Goal: Task Accomplishment & Management: Use online tool/utility

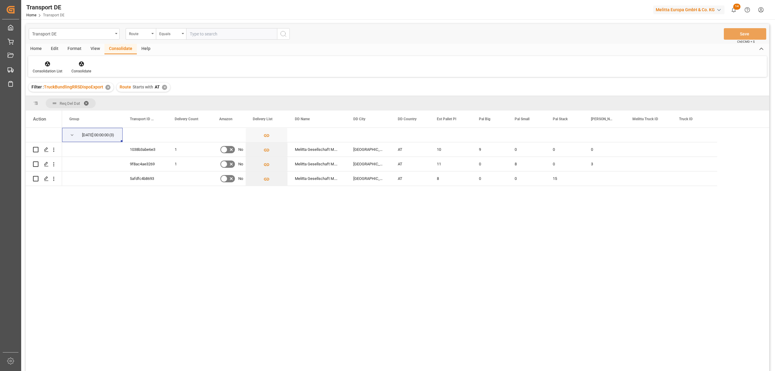
click at [164, 85] on div "✕" at bounding box center [164, 87] width 5 height 5
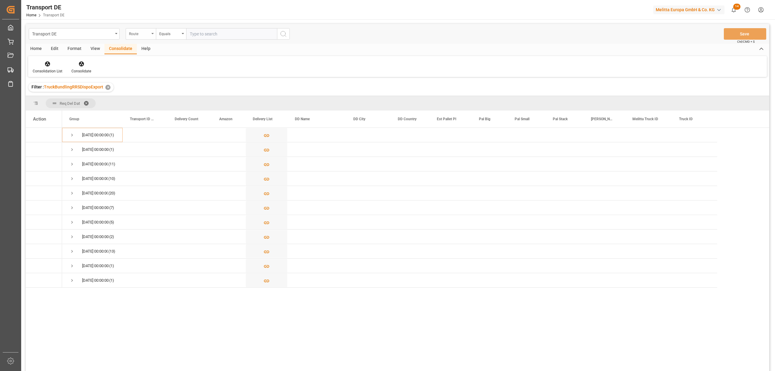
click at [144, 34] on div "Route" at bounding box center [139, 33] width 21 height 7
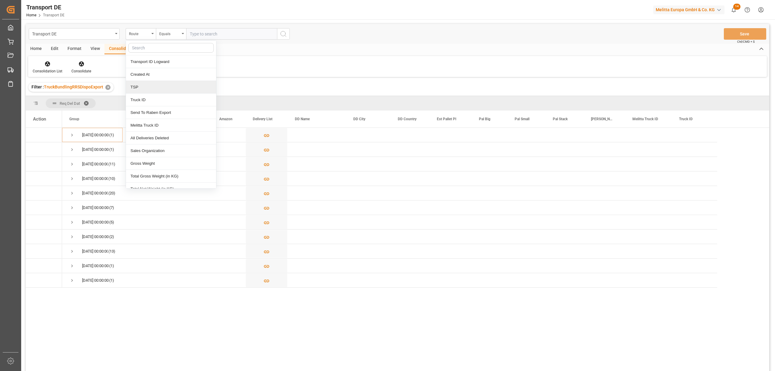
click at [137, 90] on div "TSP" at bounding box center [171, 87] width 90 height 13
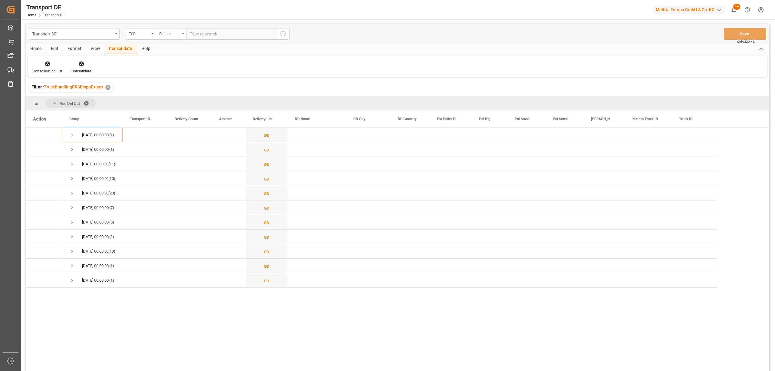
click at [170, 30] on div "Equals" at bounding box center [169, 33] width 21 height 7
click at [174, 101] on div "Starts with" at bounding box center [201, 100] width 90 height 13
type input "Van R"
click at [282, 35] on icon "search button" at bounding box center [283, 33] width 7 height 7
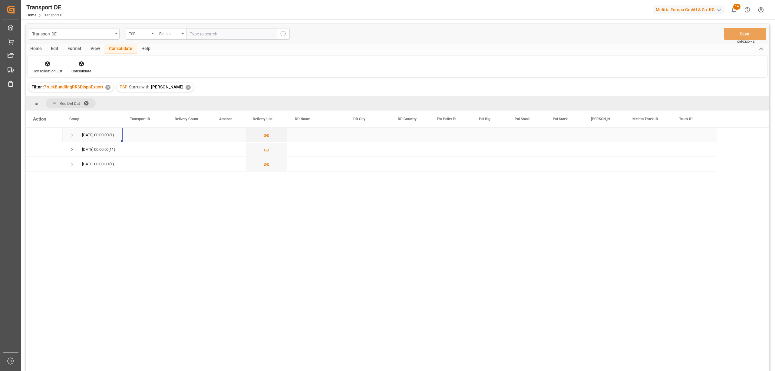
click at [71, 134] on span "Press SPACE to select this row." at bounding box center [71, 134] width 5 height 5
click at [47, 150] on icon "Press SPACE to select this row." at bounding box center [46, 149] width 5 height 5
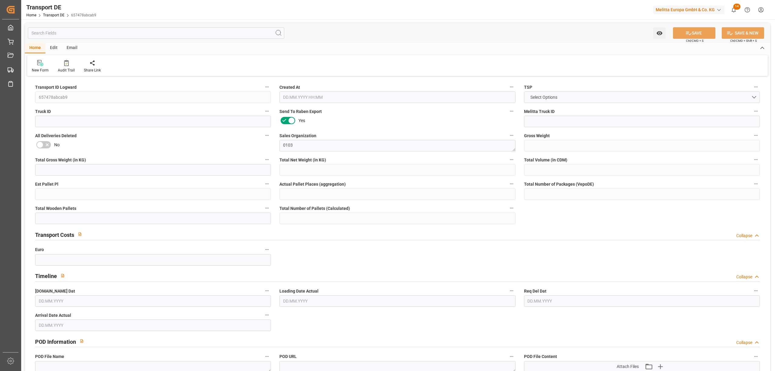
type input "83"
type input "59.043"
type input "52.538"
type input "340.771"
type input "1"
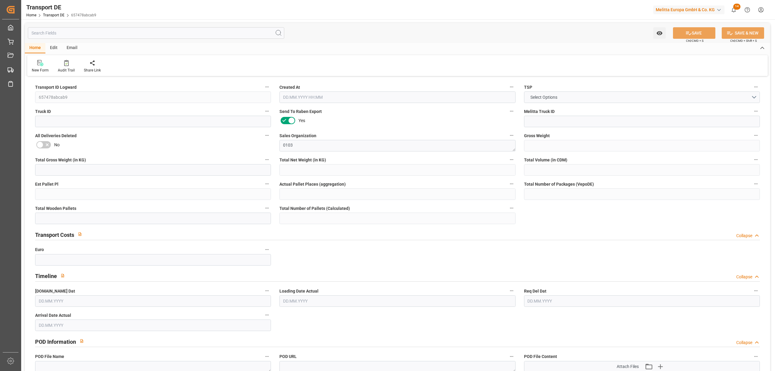
type input "0"
type input "1"
type input "0"
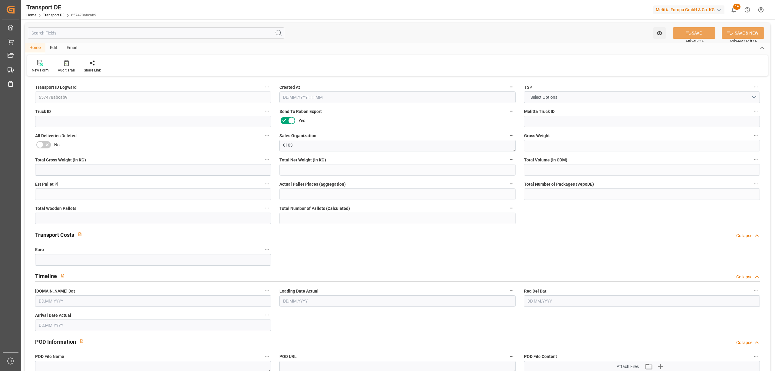
type input "13"
type input "0"
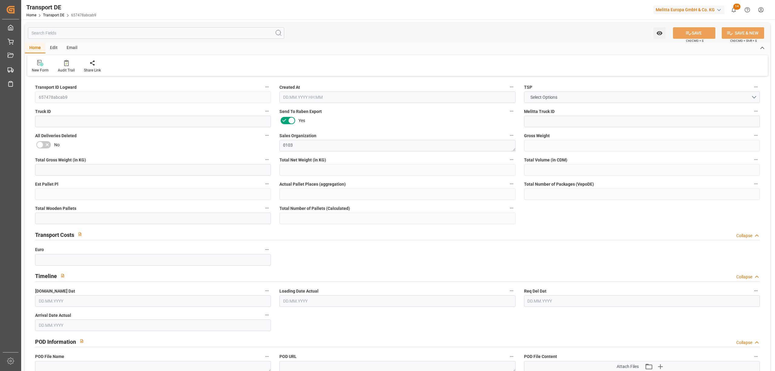
type input "0"
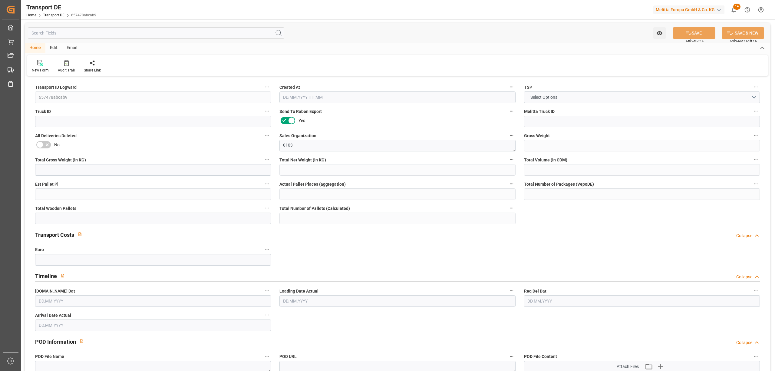
type input "0"
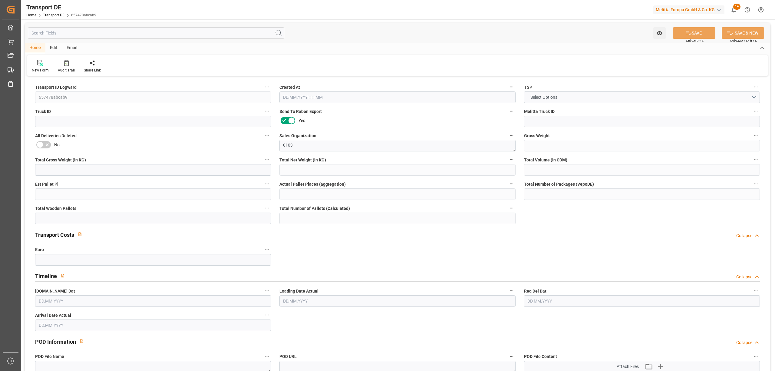
type input "0"
type input "1"
type input "0"
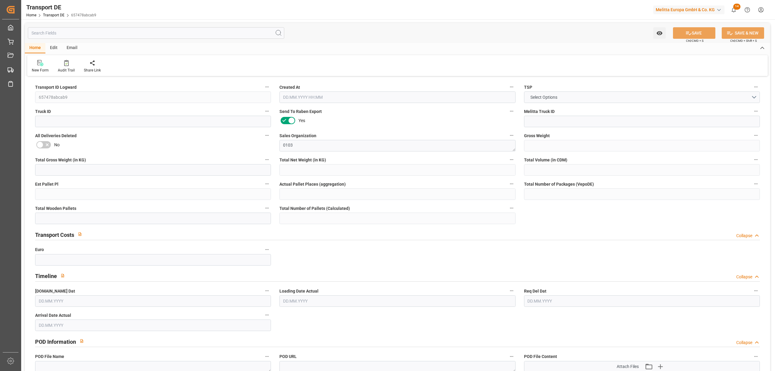
type input "29"
type input "94.4802"
type input "63.0502"
type input "03.09.2025 12:45"
type input "[DATE]"
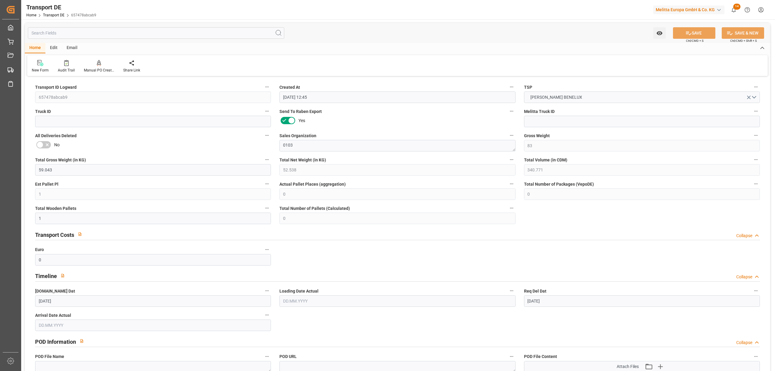
type input "[DATE]"
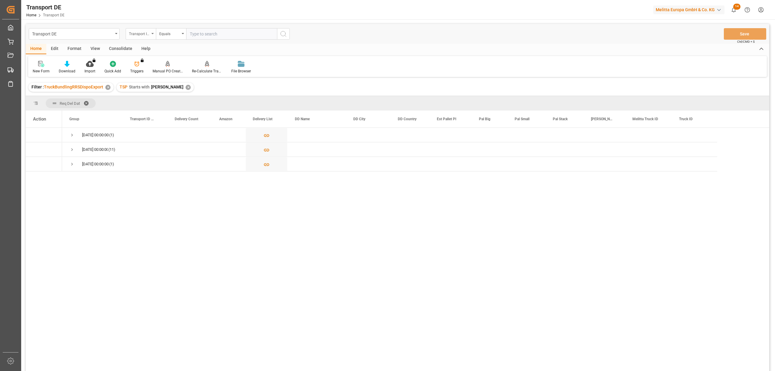
click at [134, 31] on div "Transport ID Logward" at bounding box center [139, 33] width 21 height 7
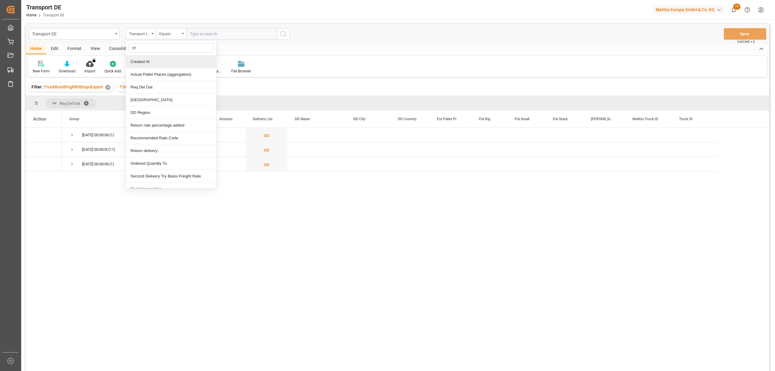
type input "req"
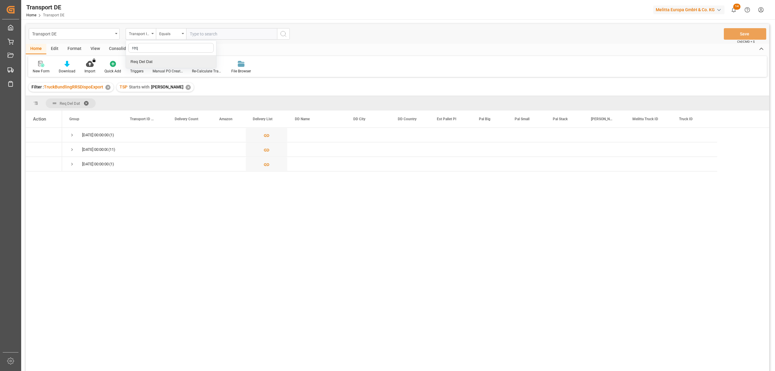
click at [148, 62] on div "Req Del Dat" at bounding box center [171, 61] width 90 height 13
click at [171, 33] on div "Equals" at bounding box center [169, 33] width 21 height 7
click at [173, 113] on div "In range" at bounding box center [201, 112] width 90 height 13
click at [190, 32] on input "text" at bounding box center [208, 34] width 45 height 12
type input "[DATE]"
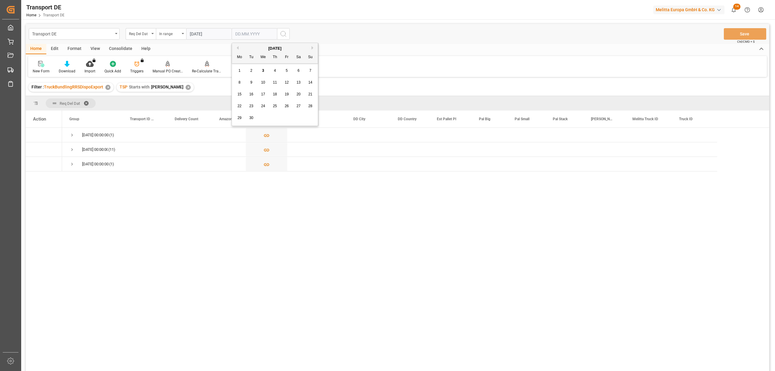
click at [236, 34] on input "text" at bounding box center [254, 34] width 45 height 12
type input "[DATE]"
click at [280, 35] on icon "search button" at bounding box center [283, 33] width 7 height 7
click at [71, 131] on span "Press SPACE to select this row." at bounding box center [71, 135] width 5 height 14
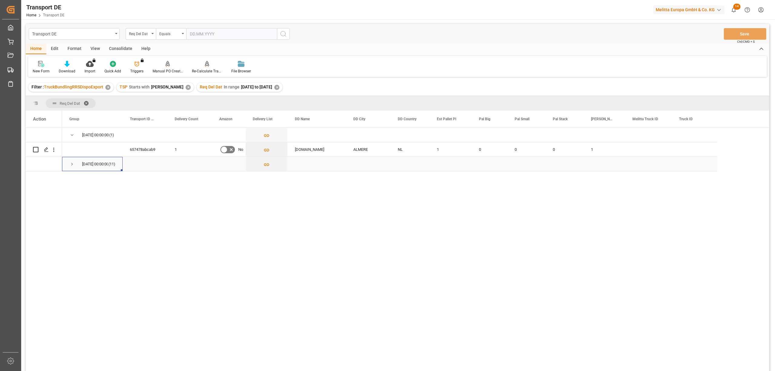
click at [70, 165] on span "Press SPACE to select this row." at bounding box center [71, 163] width 5 height 5
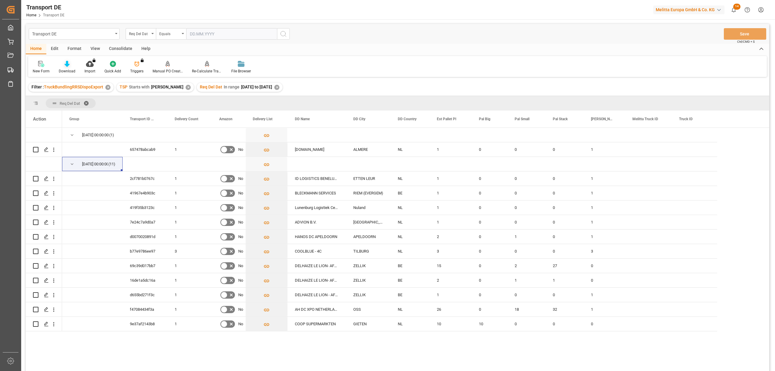
click at [66, 68] on div "Download" at bounding box center [67, 70] width 17 height 5
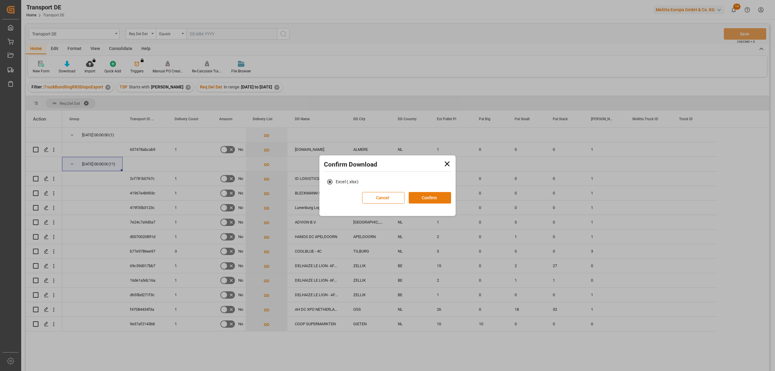
click at [429, 199] on button "Confirm" at bounding box center [430, 198] width 42 height 12
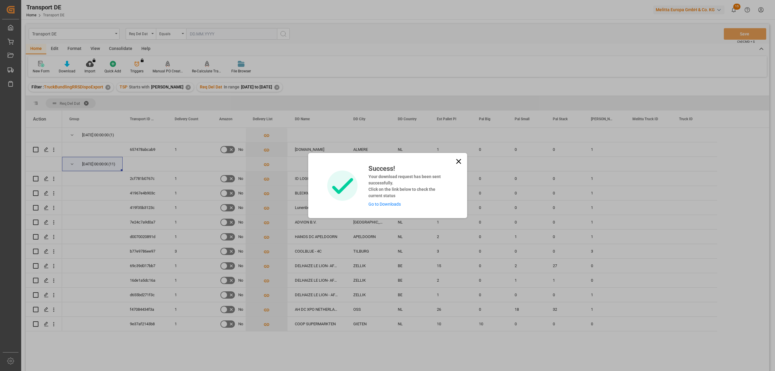
click at [458, 161] on icon at bounding box center [458, 161] width 5 height 5
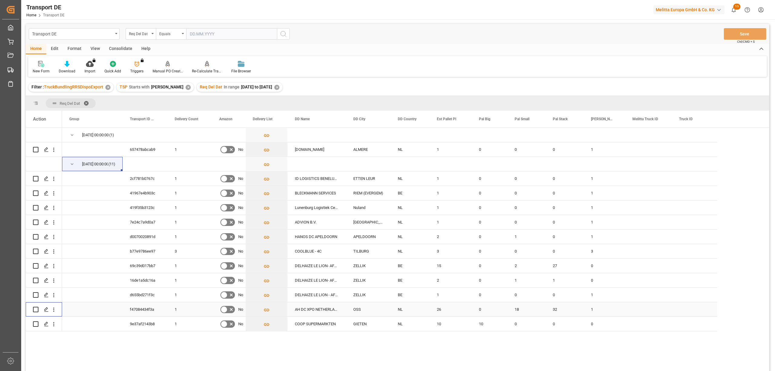
click at [34, 309] on input "Press Space to toggle row selection (unchecked)" at bounding box center [35, 309] width 5 height 5
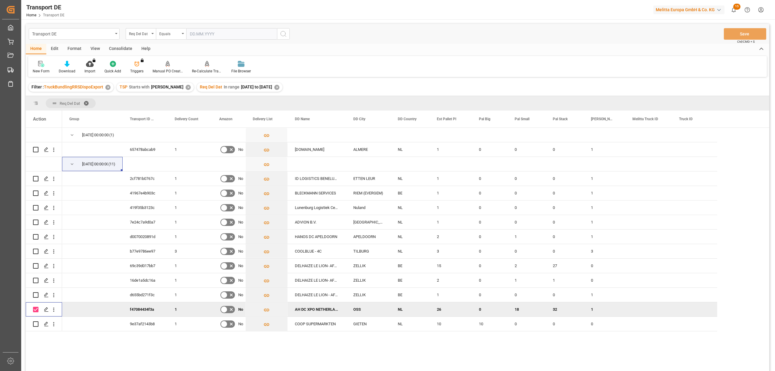
click at [120, 48] on div "Consolidate" at bounding box center [120, 49] width 32 height 10
click at [46, 68] on div "Consolidation List" at bounding box center [48, 70] width 30 height 5
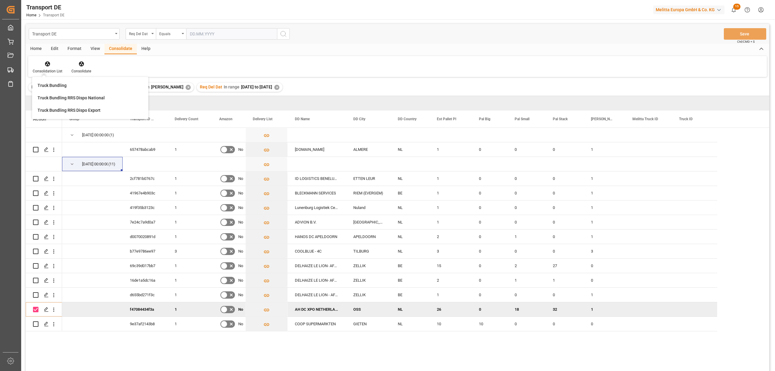
click at [35, 309] on input "Press Space to toggle row selection (checked)" at bounding box center [35, 309] width 5 height 5
checkbox input "false"
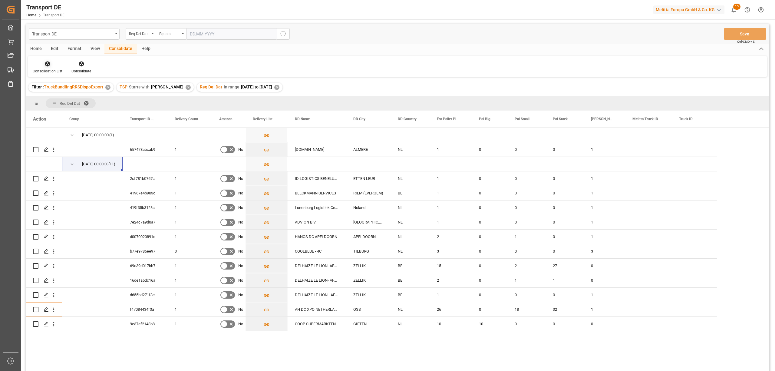
click at [40, 64] on div at bounding box center [48, 64] width 30 height 6
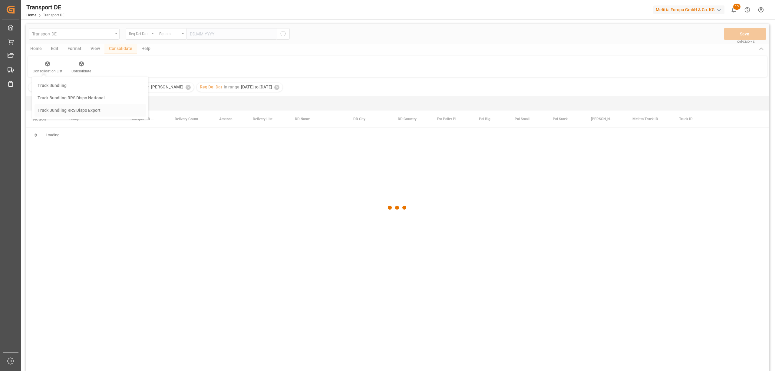
click at [74, 116] on div "Transport DE Req Del Dat Equals Save Ctrl/CMD + S Home Edit Format View Consoli…" at bounding box center [397, 205] width 743 height 363
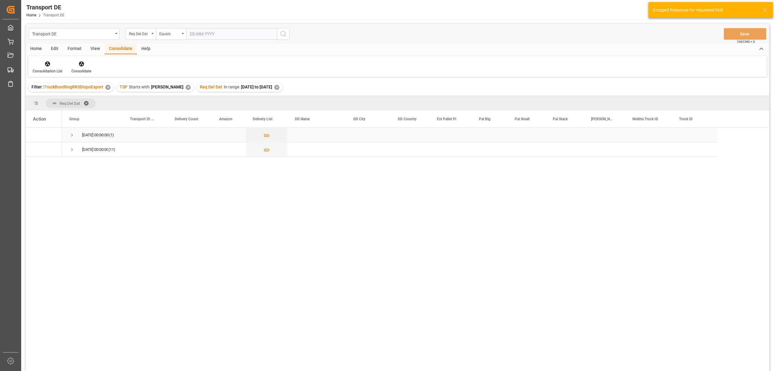
click at [73, 135] on span "Press SPACE to select this row." at bounding box center [71, 134] width 5 height 5
click at [43, 67] on div "Consolidation List" at bounding box center [47, 67] width 39 height 13
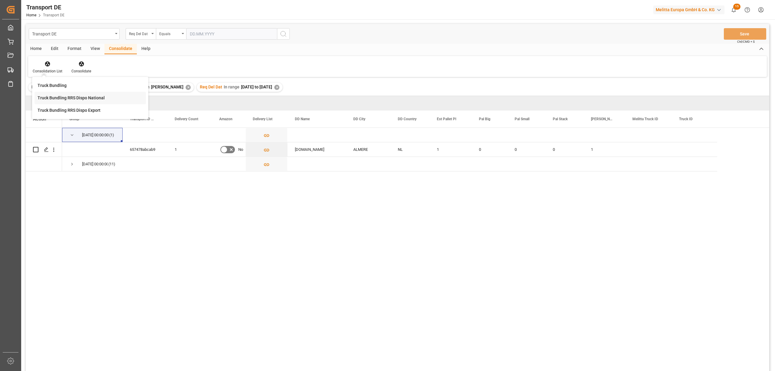
click at [58, 99] on div "Transport DE Req Del Dat Equals Save Ctrl/CMD + S Home Edit Format View Consoli…" at bounding box center [397, 205] width 743 height 363
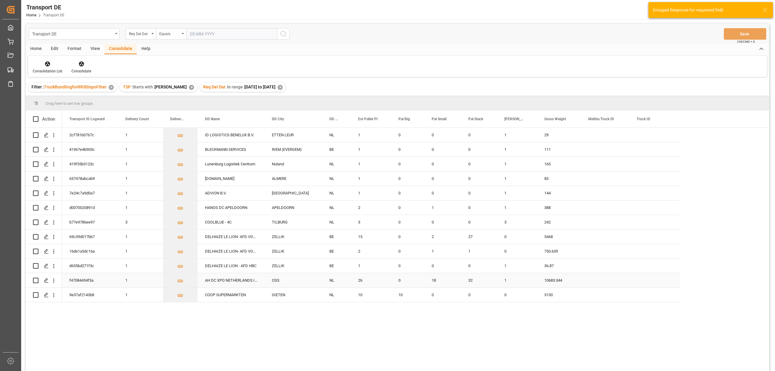
click at [36, 280] on input "Press Space to toggle row selection (unchecked)" at bounding box center [35, 280] width 5 height 5
checkbox input "true"
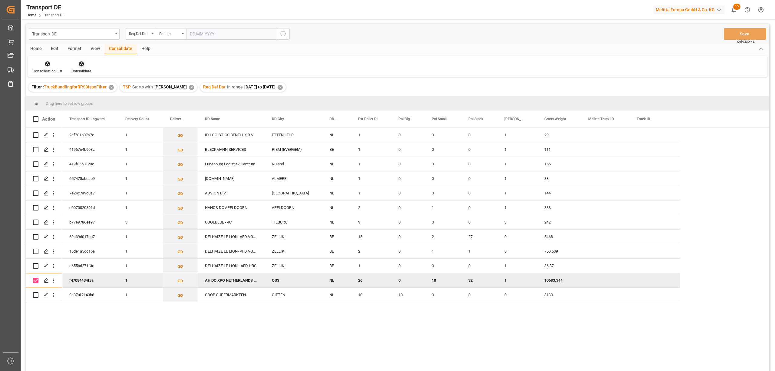
click at [80, 63] on icon at bounding box center [81, 63] width 5 height 5
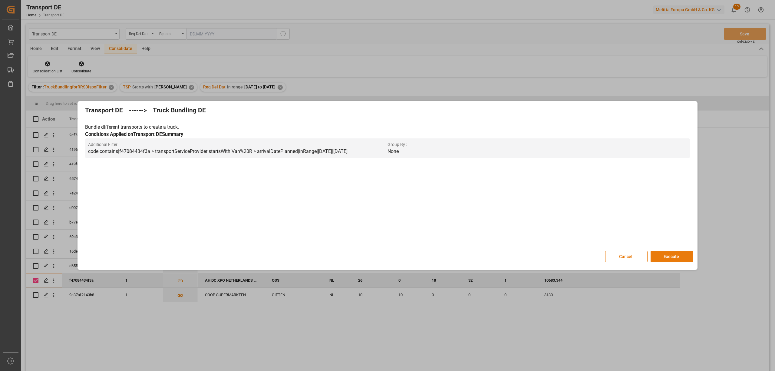
click at [671, 257] on button "Execute" at bounding box center [671, 257] width 42 height 12
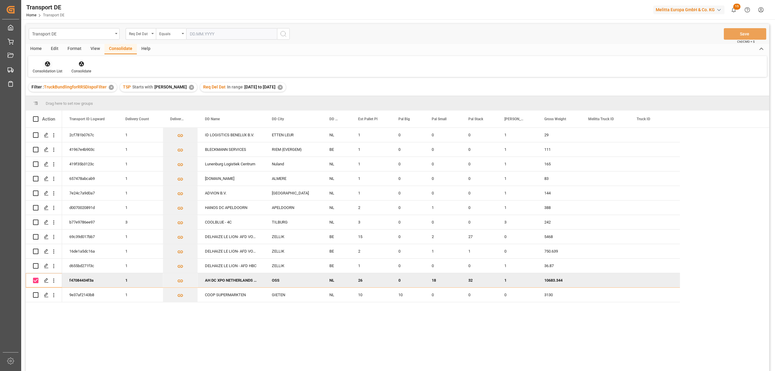
click at [49, 67] on div "Consolidation List" at bounding box center [47, 67] width 39 height 13
click at [74, 100] on div "Transport DE Req Del Dat Equals Save Ctrl/CMD + S Home Edit Format View Consoli…" at bounding box center [397, 205] width 743 height 363
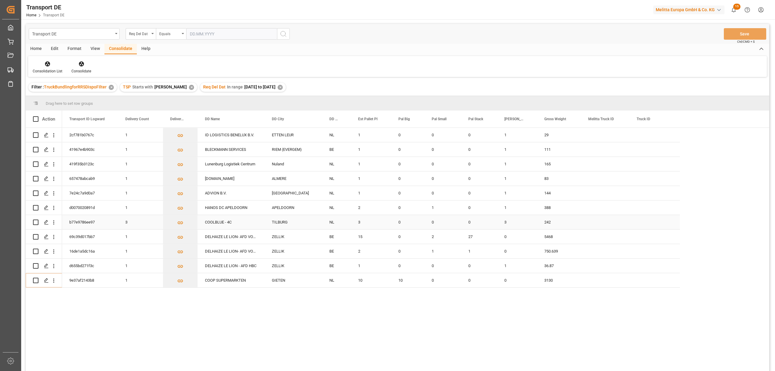
click at [36, 221] on input "Press Space to toggle row selection (unchecked)" at bounding box center [35, 221] width 5 height 5
checkbox input "true"
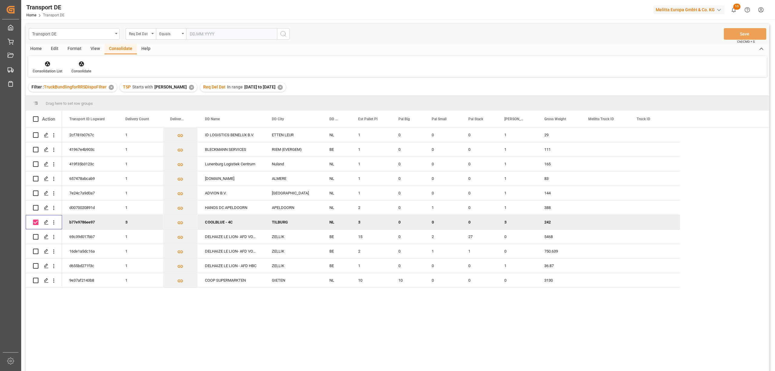
click at [79, 67] on div "Consolidate" at bounding box center [81, 67] width 29 height 13
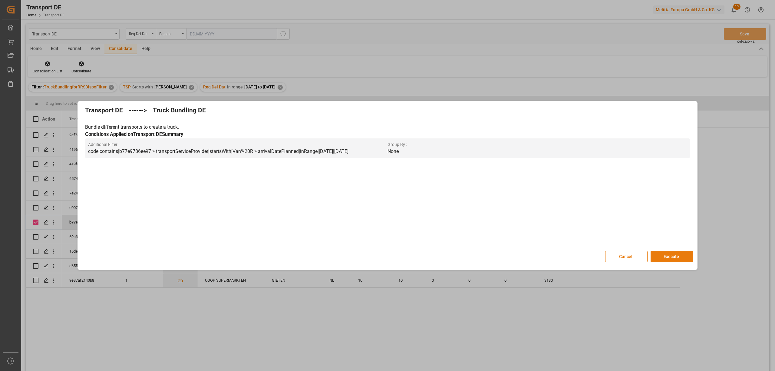
click at [671, 257] on button "Execute" at bounding box center [671, 257] width 42 height 12
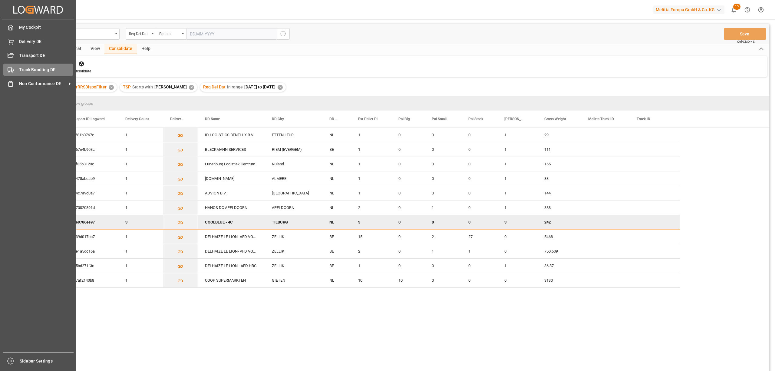
click at [45, 64] on div "Truck Bundling DE Truck Bundling DE" at bounding box center [38, 70] width 70 height 12
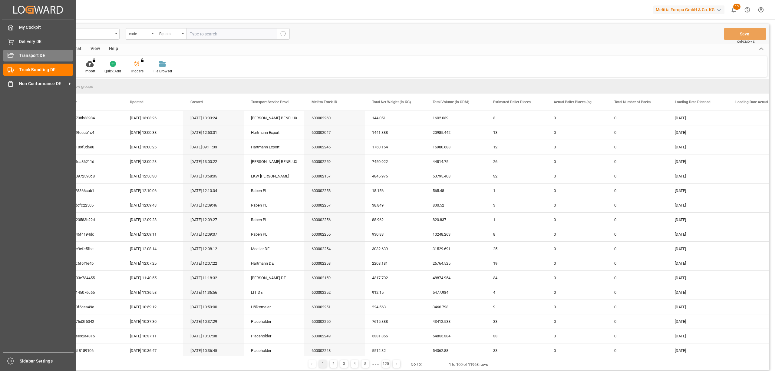
click at [15, 54] on div "Transport DE Transport DE" at bounding box center [38, 56] width 70 height 12
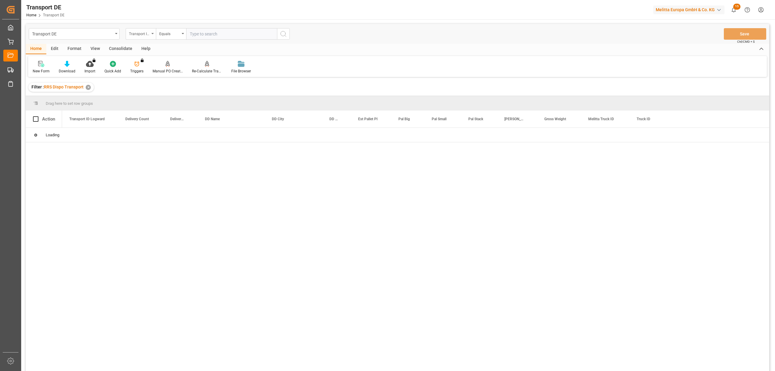
click at [142, 36] on div "Transport ID Logward" at bounding box center [139, 33] width 21 height 7
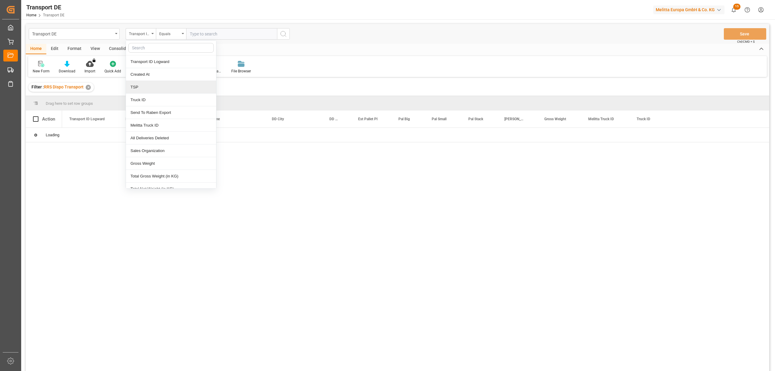
click at [143, 88] on div "TSP" at bounding box center [171, 87] width 90 height 13
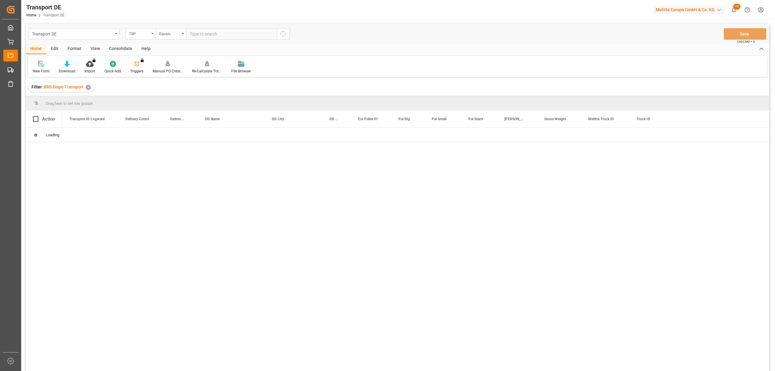
click at [165, 35] on div "Equals" at bounding box center [169, 33] width 21 height 7
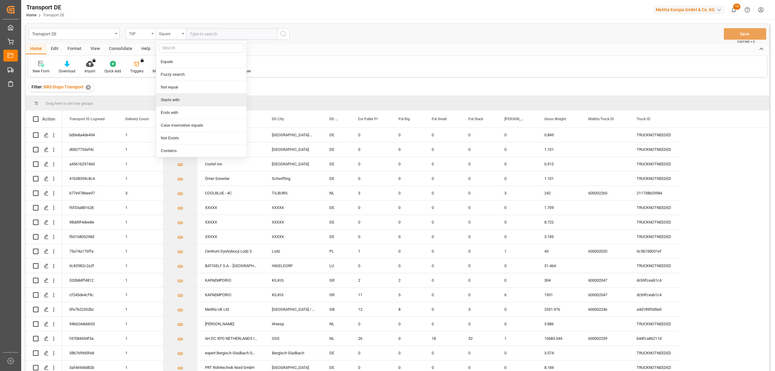
click at [173, 98] on div "Starts with" at bounding box center [201, 100] width 90 height 13
type input "Van R"
click at [286, 33] on icon "search button" at bounding box center [283, 33] width 7 height 7
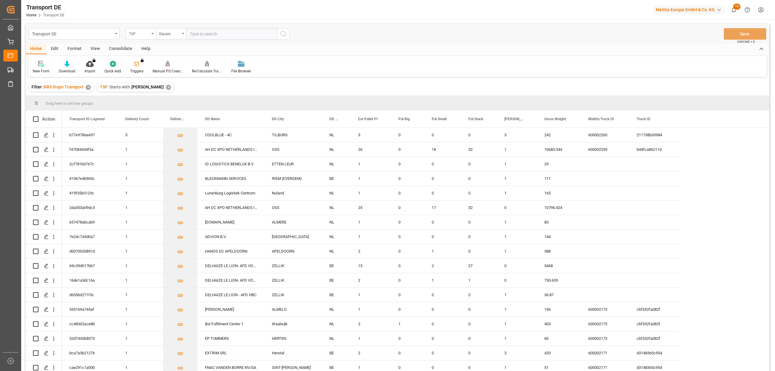
click at [140, 31] on div "TSP" at bounding box center [139, 33] width 21 height 7
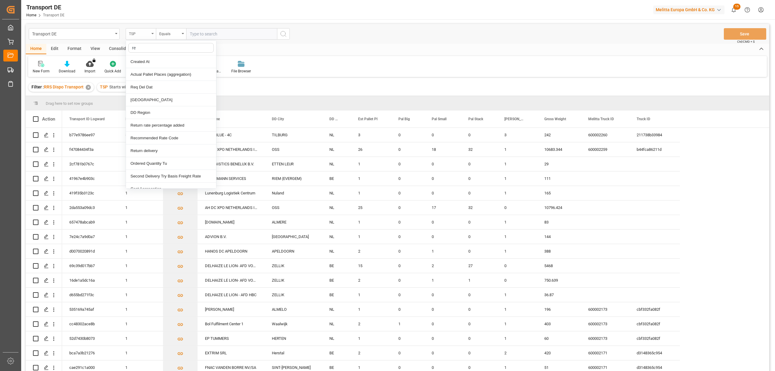
type input "req"
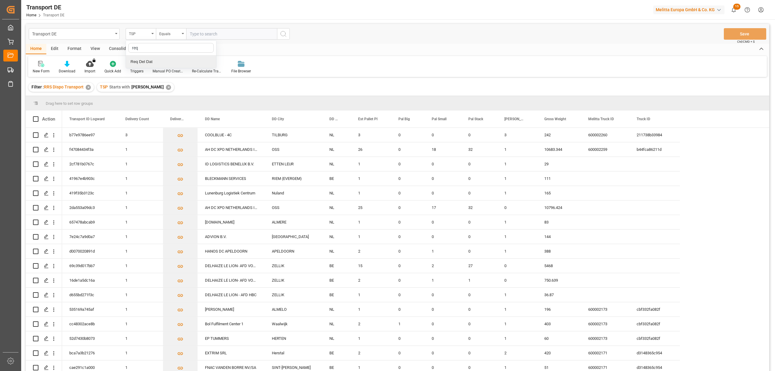
click at [150, 61] on div "Req Del Dat" at bounding box center [171, 61] width 90 height 13
click at [167, 37] on div "Equals" at bounding box center [171, 34] width 30 height 12
click at [177, 117] on div "In range" at bounding box center [201, 112] width 90 height 13
click at [189, 33] on input "text" at bounding box center [208, 34] width 45 height 12
type input "[DATE]"
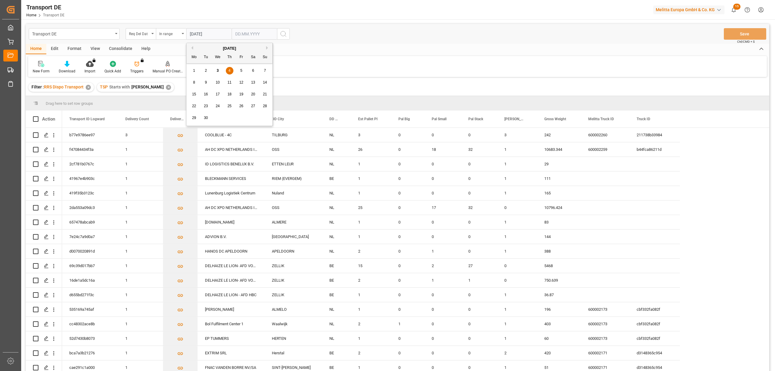
click at [232, 37] on input "text" at bounding box center [208, 34] width 45 height 12
type input "[DATE]"
click at [281, 31] on icon "search button" at bounding box center [283, 33] width 7 height 7
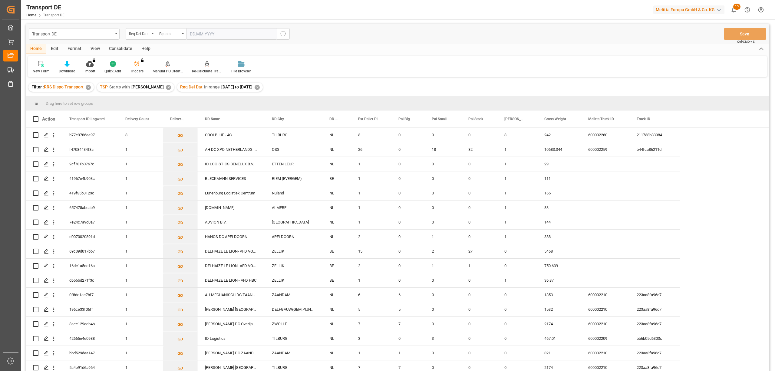
click at [117, 48] on div "Consolidate" at bounding box center [120, 49] width 32 height 10
click at [45, 67] on div "Consolidation List" at bounding box center [47, 67] width 39 height 13
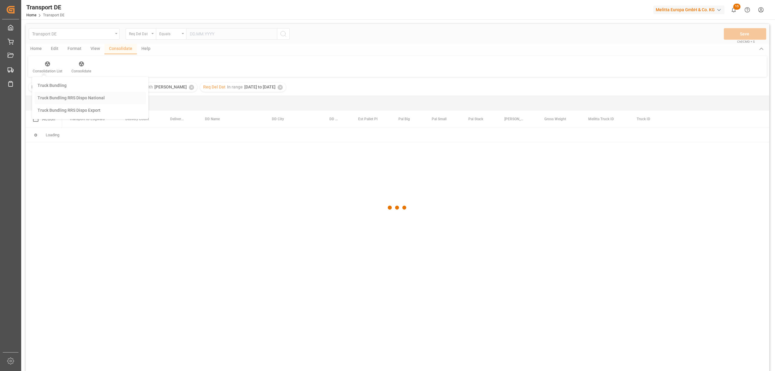
click at [48, 97] on div "Transport DE Req Del Dat Equals Save Ctrl/CMD + S Home Edit Format View Consoli…" at bounding box center [397, 205] width 743 height 363
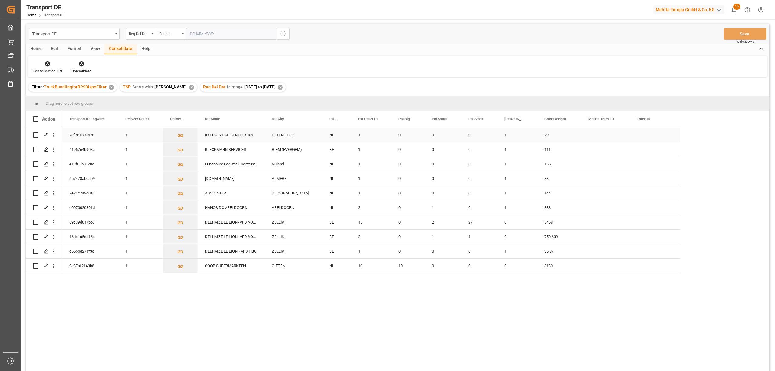
click at [35, 135] on input "Press Space to toggle row selection (unchecked)" at bounding box center [35, 134] width 5 height 5
checkbox input "true"
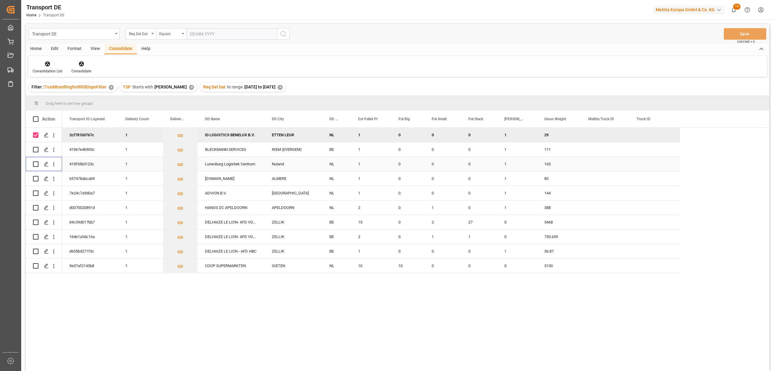
click at [35, 163] on input "Press Space to toggle row selection (unchecked)" at bounding box center [35, 163] width 5 height 5
checkbox input "true"
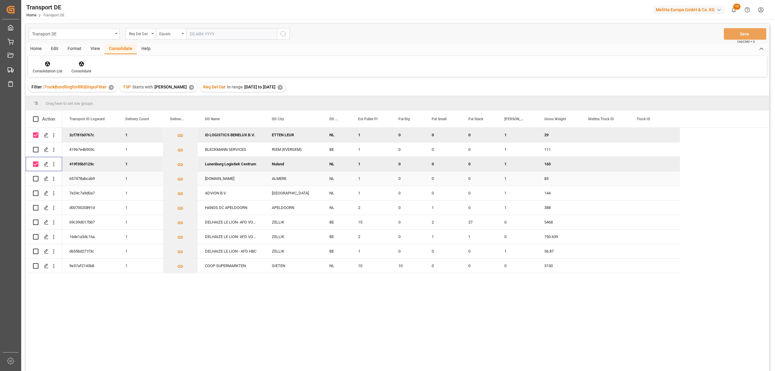
click at [35, 180] on input "Press Space to toggle row selection (unchecked)" at bounding box center [35, 178] width 5 height 5
checkbox input "true"
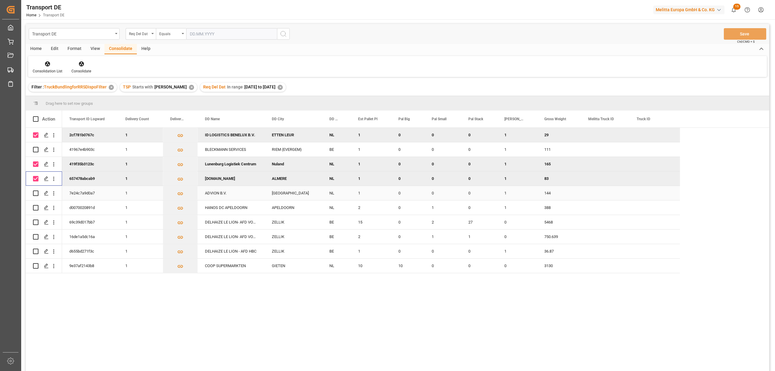
click at [35, 192] on input "Press Space to toggle row selection (unchecked)" at bounding box center [35, 192] width 5 height 5
checkbox input "true"
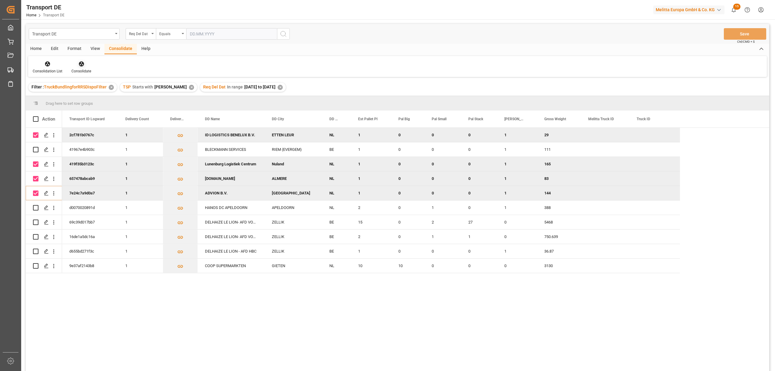
click at [79, 67] on div "Consolidate" at bounding box center [81, 67] width 29 height 13
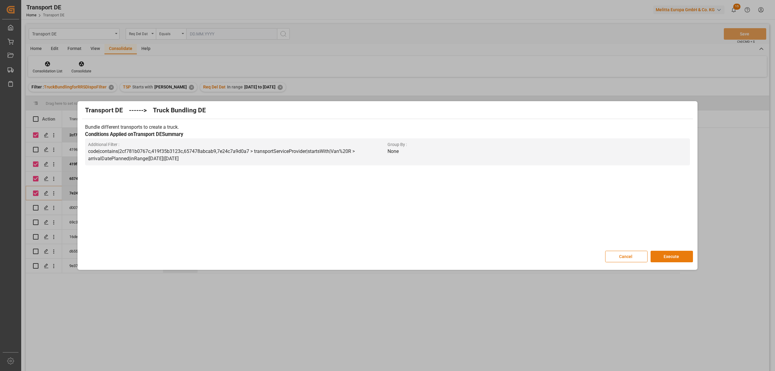
click at [679, 260] on button "Execute" at bounding box center [671, 257] width 42 height 12
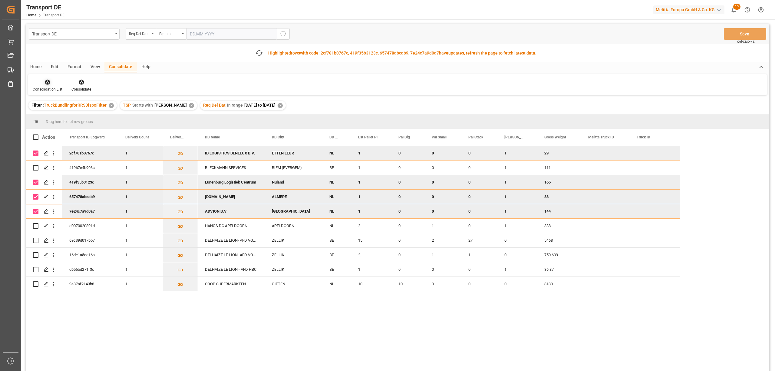
click at [46, 86] on div "Consolidation List" at bounding box center [47, 85] width 39 height 13
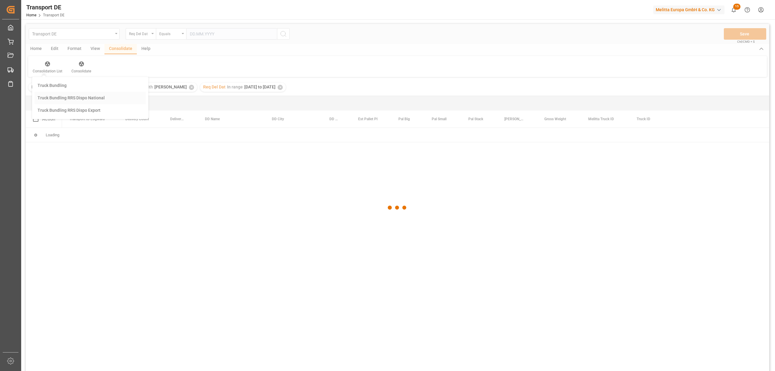
click at [53, 115] on div "Transport DE Req Del Dat Equals Save Ctrl/CMD + S Home Edit Format View Consoli…" at bounding box center [397, 205] width 743 height 363
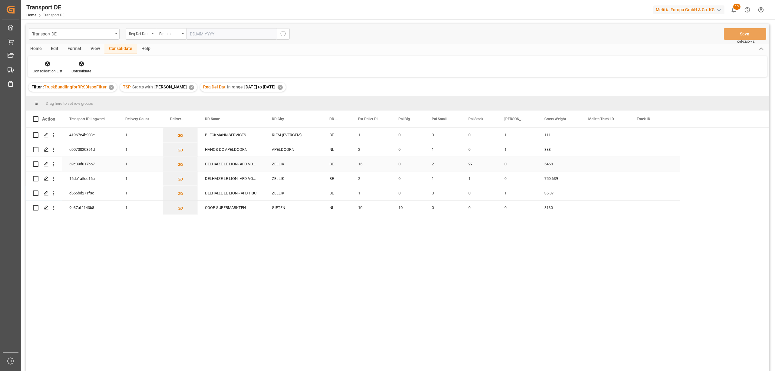
click at [35, 163] on input "Press Space to toggle row selection (unchecked)" at bounding box center [35, 163] width 5 height 5
checkbox input "true"
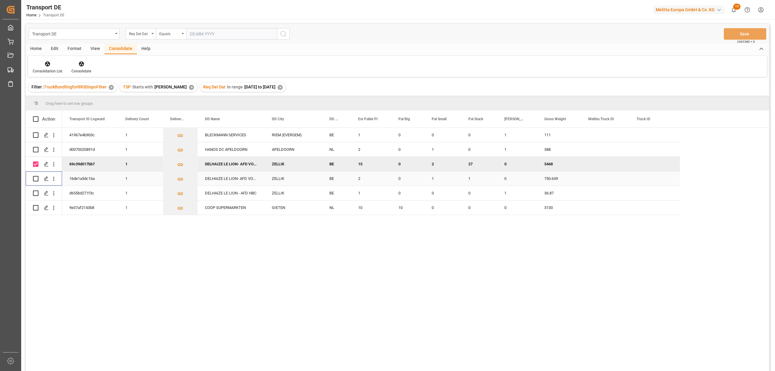
click at [35, 176] on input "Press Space to toggle row selection (unchecked)" at bounding box center [35, 178] width 5 height 5
checkbox input "true"
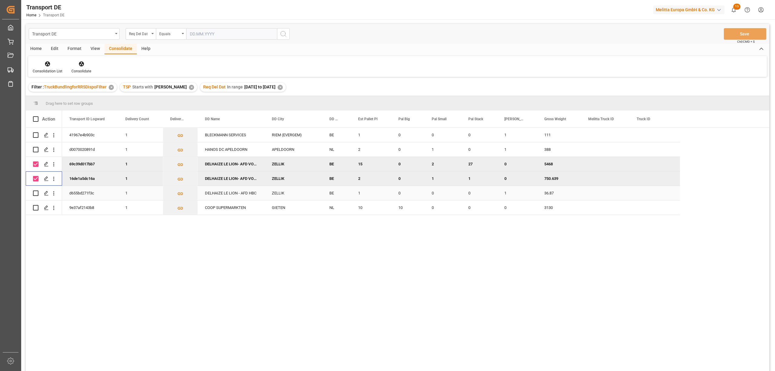
click at [35, 193] on input "Press Space to toggle row selection (unchecked)" at bounding box center [35, 192] width 5 height 5
checkbox input "true"
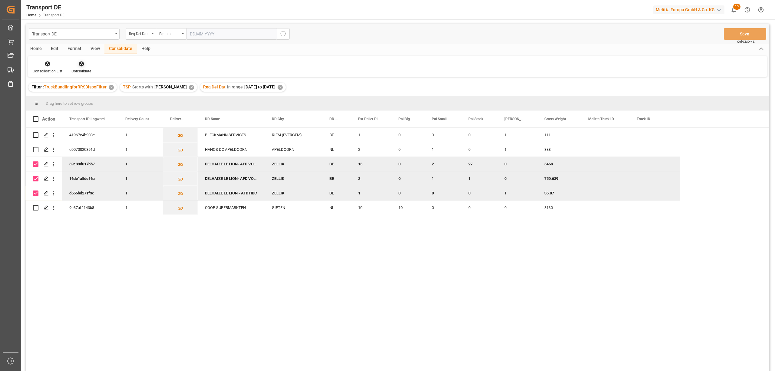
click at [81, 65] on icon at bounding box center [81, 64] width 6 height 6
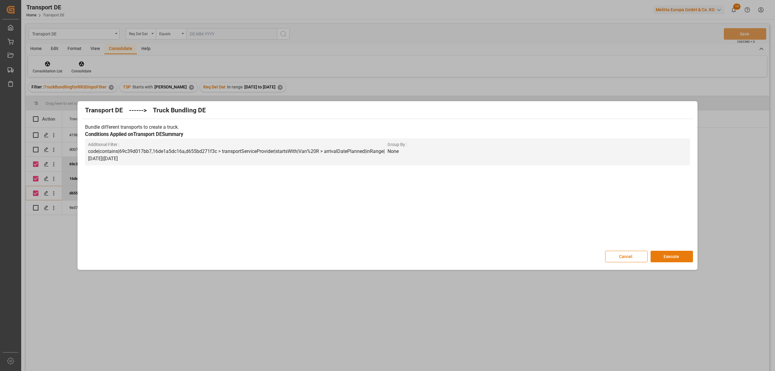
click at [677, 257] on button "Execute" at bounding box center [671, 257] width 42 height 12
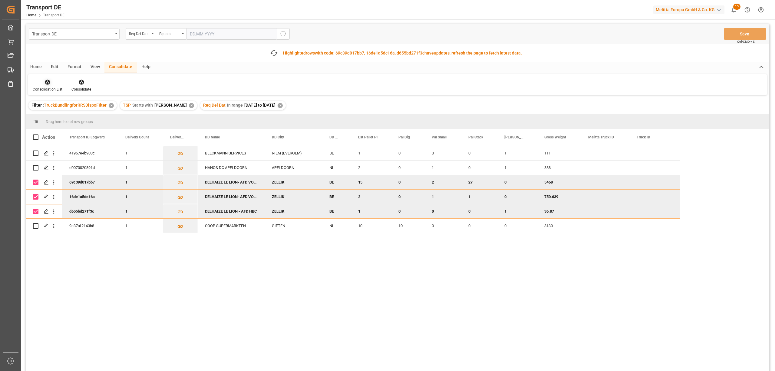
click at [48, 88] on div "Consolidation List" at bounding box center [48, 89] width 30 height 5
click at [54, 117] on div "Transport DE Req Del Dat Equals Save Ctrl/CMD + S Fetch latest updates Highligh…" at bounding box center [397, 214] width 743 height 381
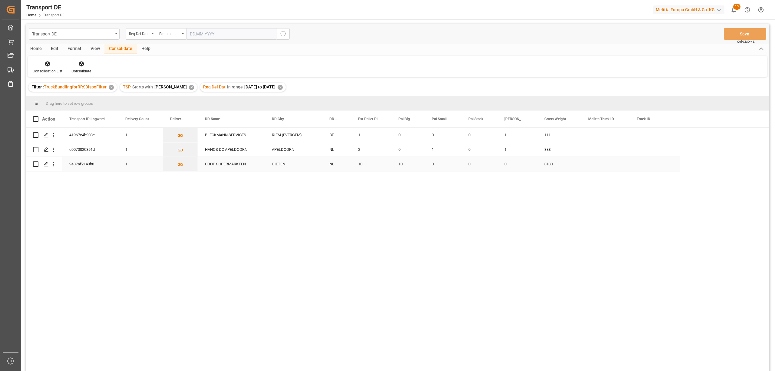
click at [34, 164] on input "Press Space to toggle row selection (unchecked)" at bounding box center [35, 163] width 5 height 5
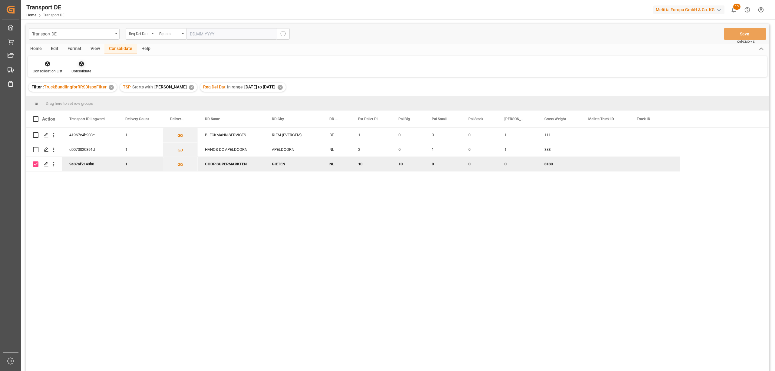
click at [83, 65] on icon at bounding box center [81, 64] width 6 height 6
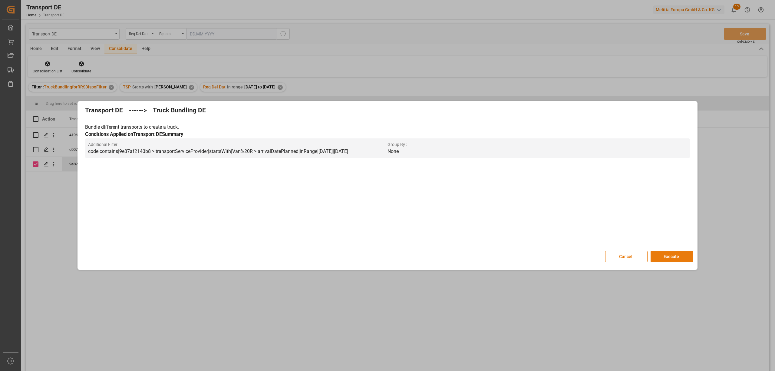
click at [665, 256] on button "Execute" at bounding box center [671, 257] width 42 height 12
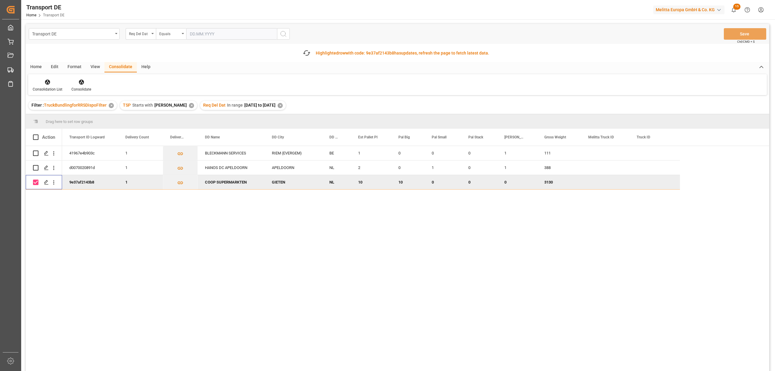
click at [34, 183] on input "Press Space to toggle row selection (checked)" at bounding box center [35, 181] width 5 height 5
checkbox input "false"
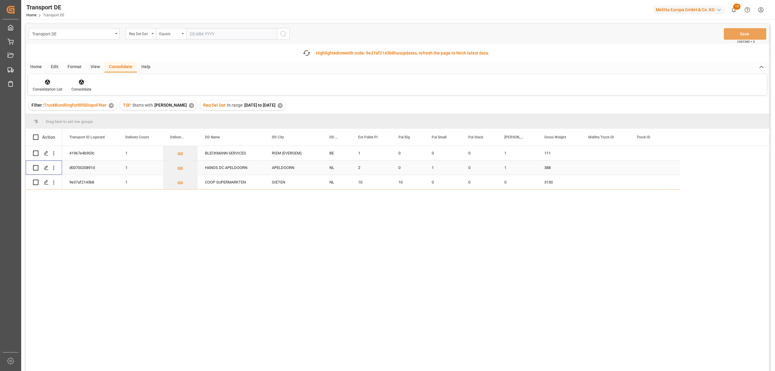
click at [36, 167] on input "Press Space to toggle row selection (unchecked)" at bounding box center [35, 167] width 5 height 5
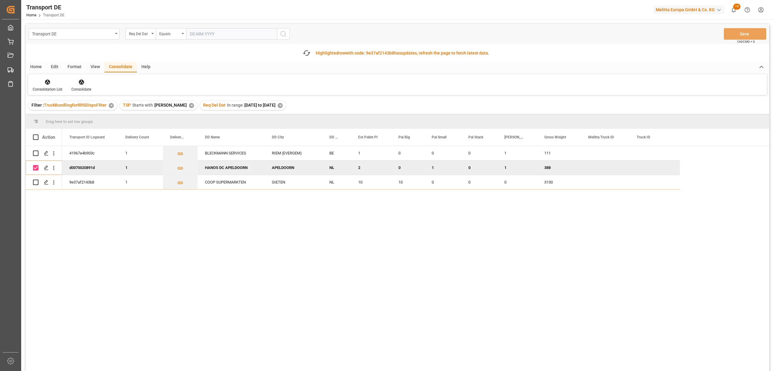
click at [82, 84] on icon at bounding box center [81, 82] width 6 height 6
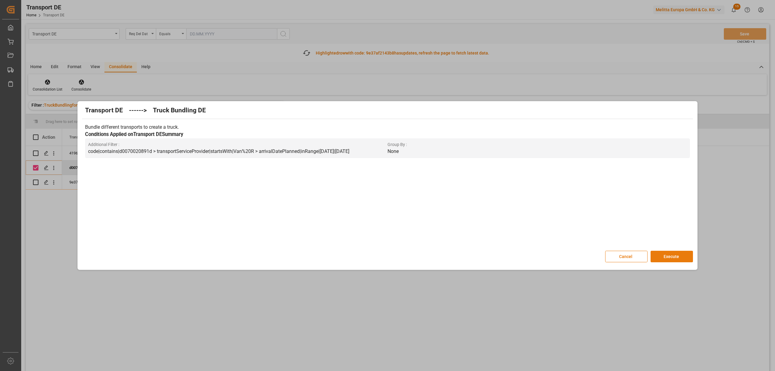
click at [673, 257] on button "Execute" at bounding box center [671, 257] width 42 height 12
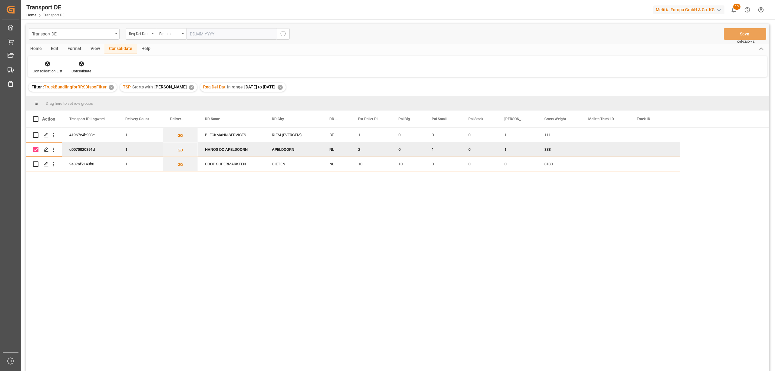
click at [35, 149] on input "Press Space to toggle row selection (checked)" at bounding box center [35, 149] width 5 height 5
checkbox input "false"
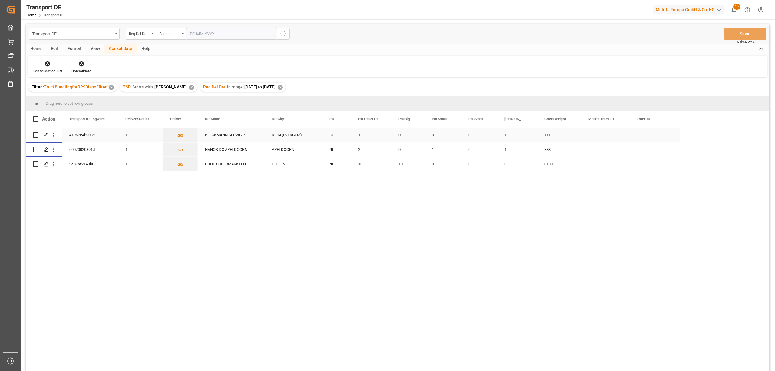
click at [35, 134] on input "Press Space to toggle row selection (unchecked)" at bounding box center [35, 134] width 5 height 5
checkbox input "true"
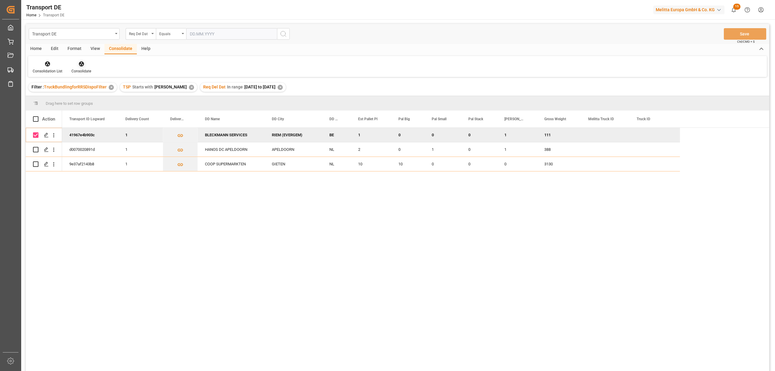
click at [81, 65] on icon at bounding box center [81, 63] width 5 height 5
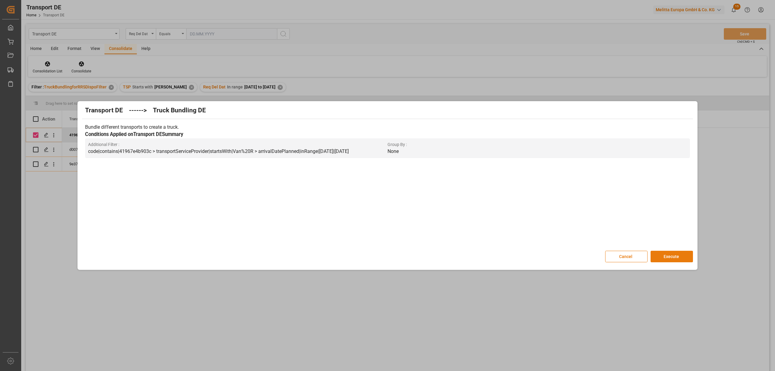
click at [672, 258] on button "Execute" at bounding box center [671, 257] width 42 height 12
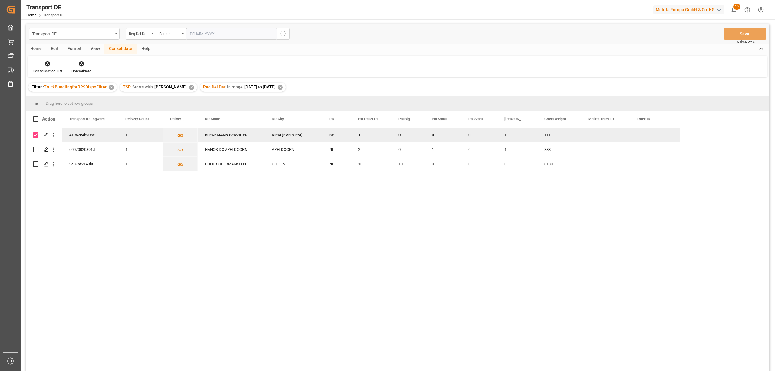
click at [50, 85] on span "TruckBundlingforRRSDispoFIlter" at bounding box center [75, 86] width 63 height 5
click at [49, 68] on div "Consolidation List" at bounding box center [47, 67] width 39 height 13
click at [64, 98] on div "Transport DE Req Del Dat Equals Save Ctrl/CMD + S Home Edit Format View Consoli…" at bounding box center [397, 205] width 743 height 363
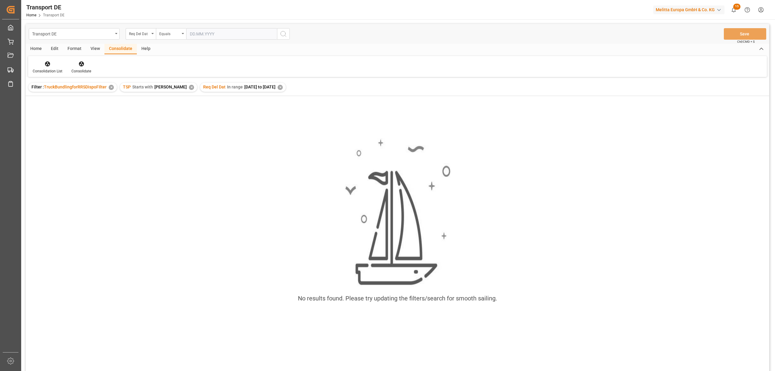
click at [278, 86] on div "✕" at bounding box center [280, 87] width 5 height 5
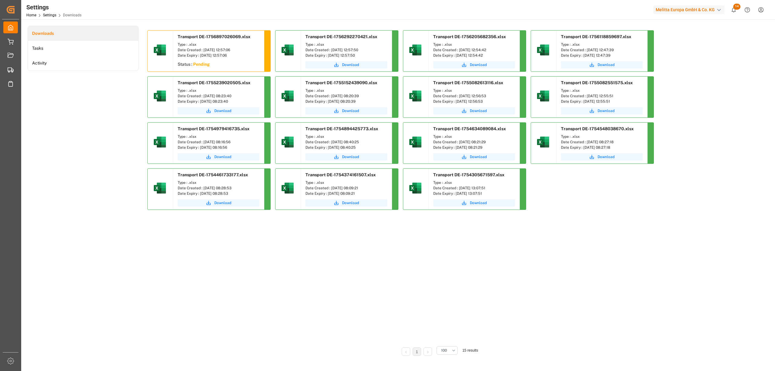
click at [555, 288] on div "Transport DE-1756897026069.xlsx Type : .xlsx Date Created : 03.09.2025 12:57:06…" at bounding box center [438, 185] width 583 height 310
drag, startPoint x: 217, startPoint y: 66, endPoint x: 211, endPoint y: 65, distance: 6.1
click at [211, 65] on button "Download" at bounding box center [219, 64] width 82 height 7
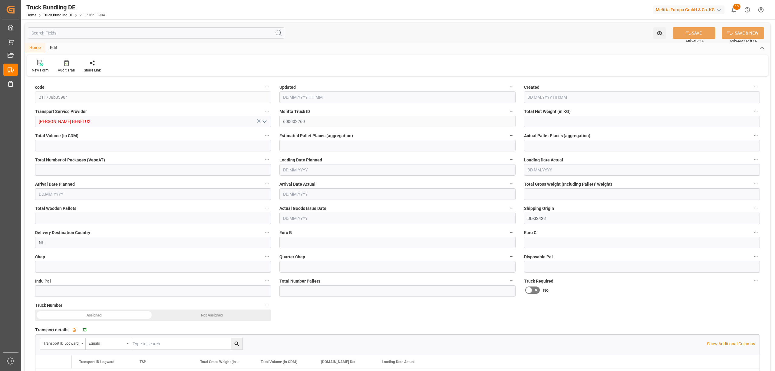
type input "144.051"
type input "1602.039"
type input "3"
type input "0"
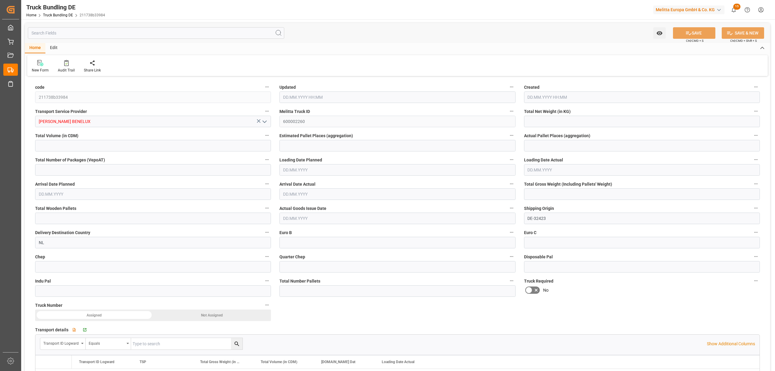
type input "242"
type input "3"
type input "0"
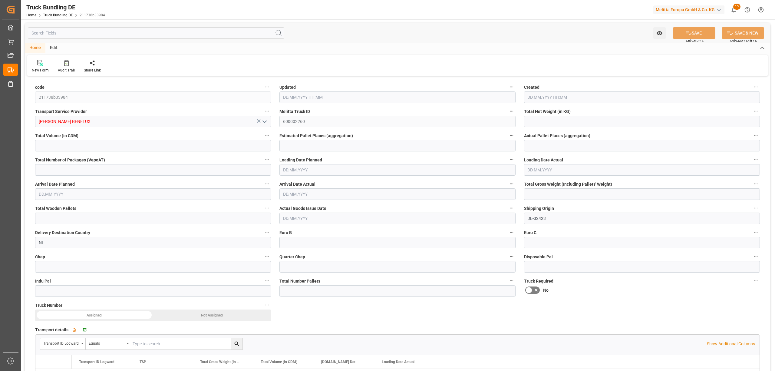
type input "0"
type input "03.09.2025 13:03"
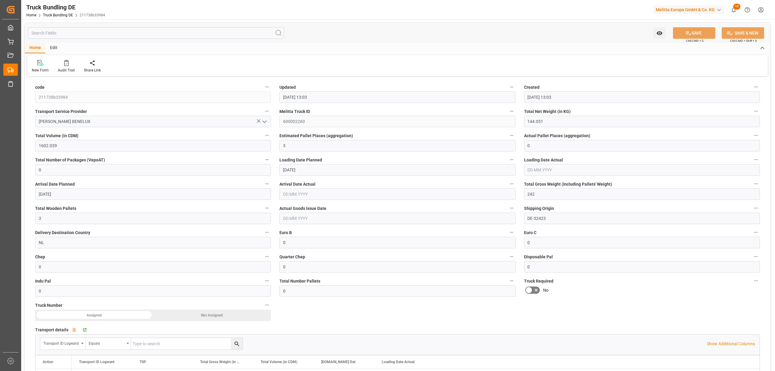
type input "03.09.2025 13:03"
type input "[DATE]"
type input "[DATE] 13:04"
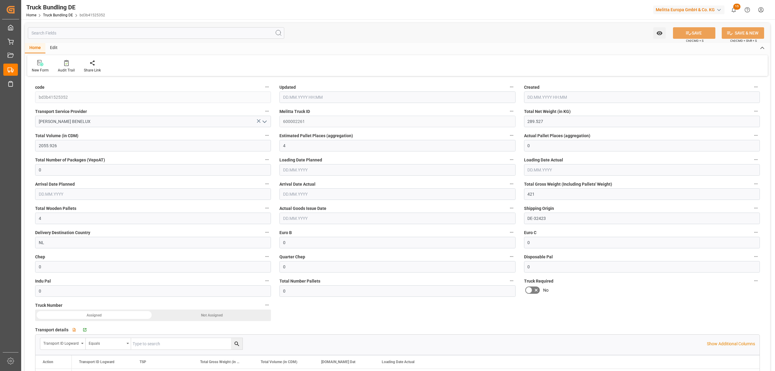
type input "[DATE] 13:04"
type input "[DATE]"
type input "[DATE] 13:05"
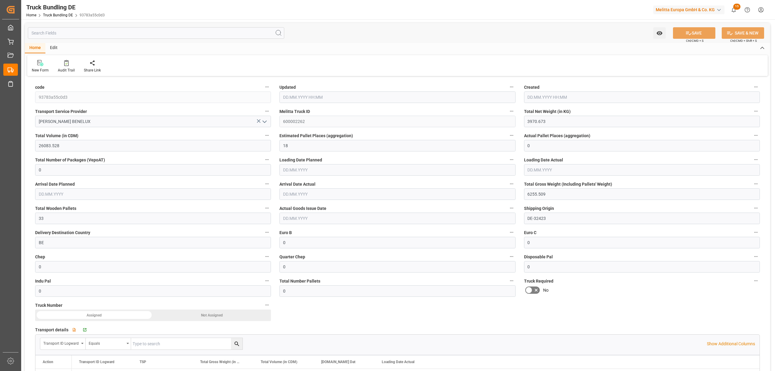
type input "[DATE] 13:05"
type input "[DATE]"
type input "2384.64"
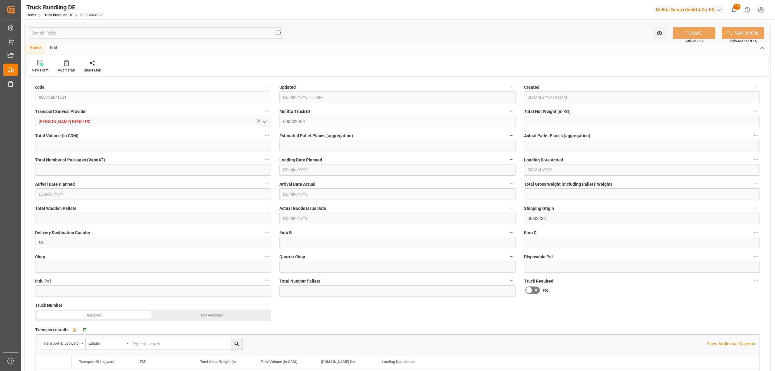
type input "16430.4"
type input "10"
type input "0"
type input "3130"
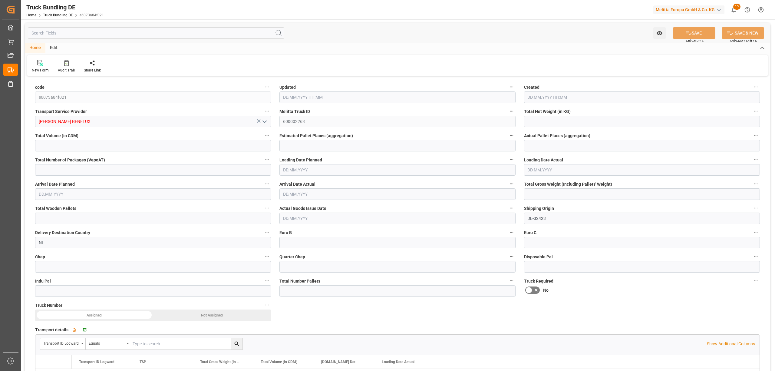
type input "10"
type input "0"
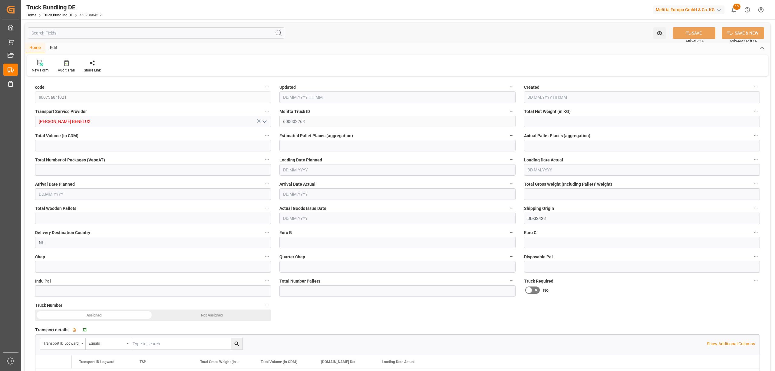
type input "0"
type input "[DATE] 13:05"
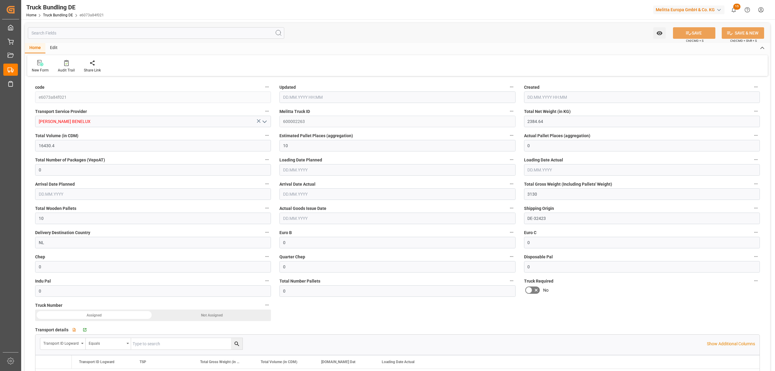
type input "[DATE]"
type input "306"
type input "1177.08"
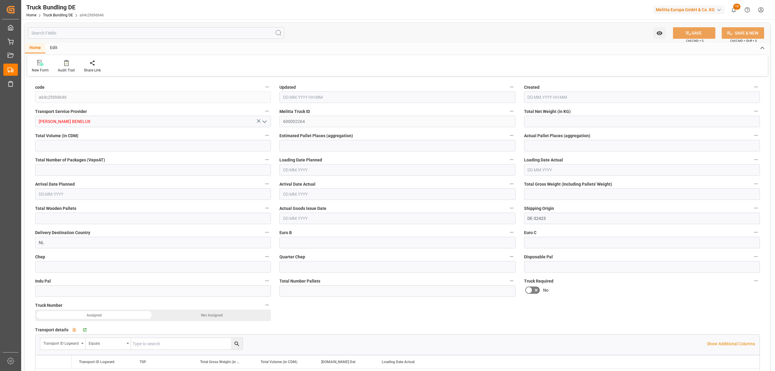
type input "2"
type input "0"
type input "388"
type input "2"
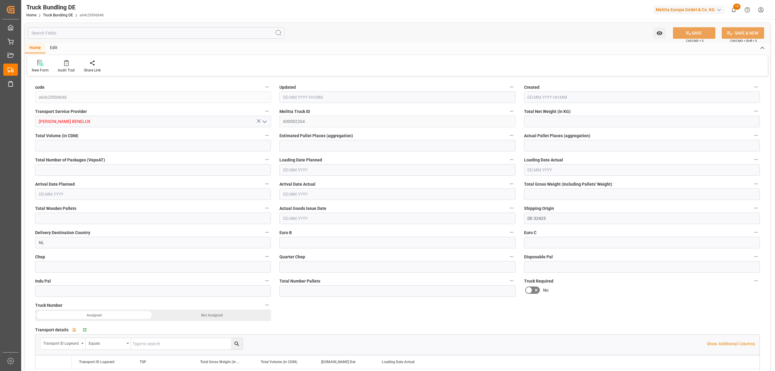
type input "0"
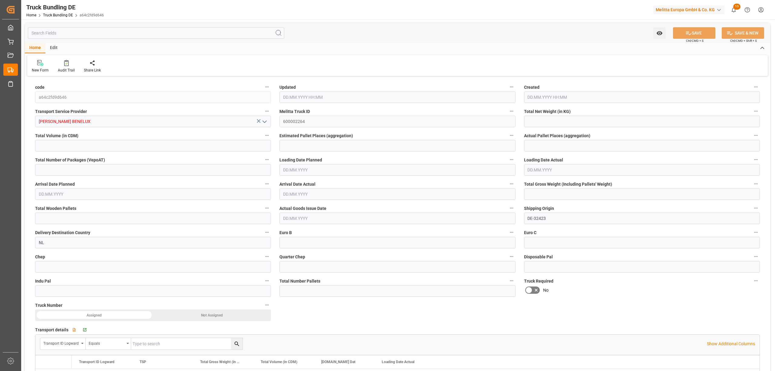
type input "0"
type input "[DATE] 13:05"
type input "[DATE]"
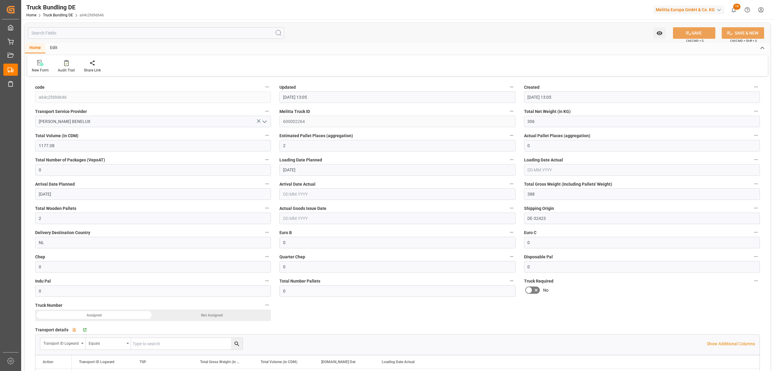
type input "[DATE]"
type input "[DATE] 13:06"
type input "[DATE] 13:05"
type input "[DATE]"
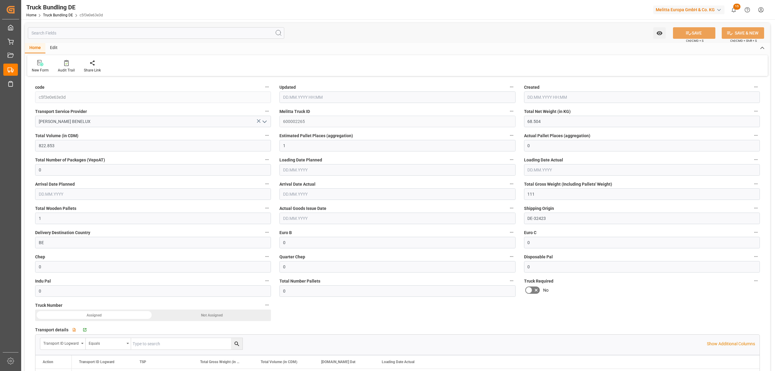
type input "[DATE]"
